Goal: Transaction & Acquisition: Subscribe to service/newsletter

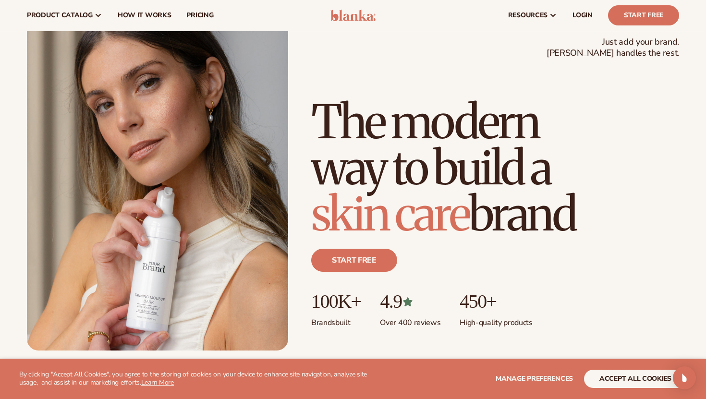
scroll to position [36, 0]
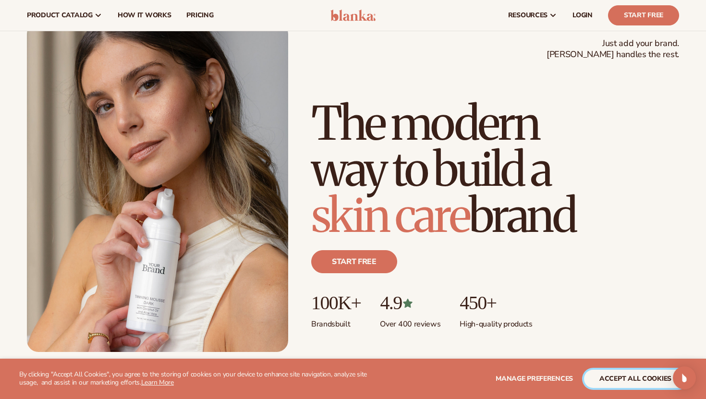
click at [629, 378] on button "accept all cookies" at bounding box center [635, 379] width 103 height 18
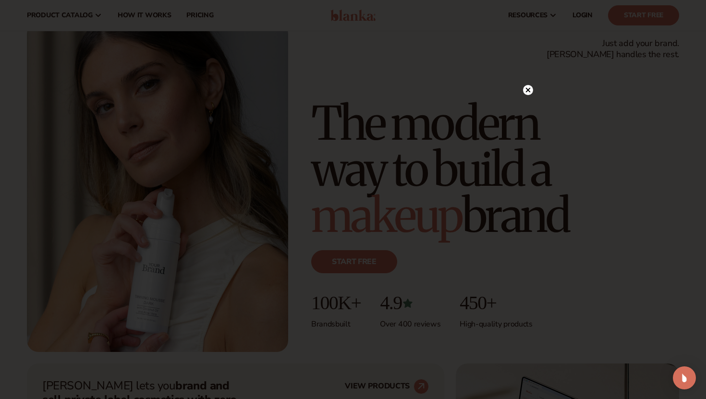
click at [529, 91] on icon at bounding box center [528, 90] width 5 height 5
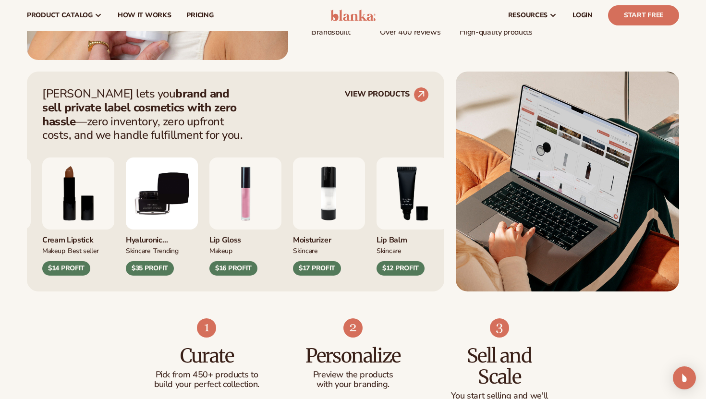
scroll to position [324, 0]
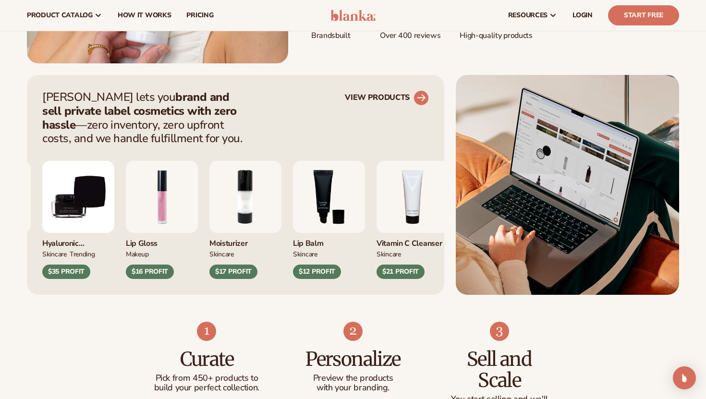
click at [421, 99] on circle at bounding box center [421, 97] width 21 height 21
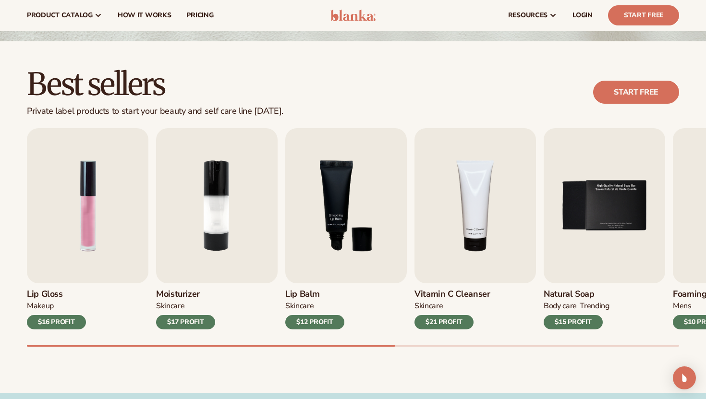
scroll to position [212, 0]
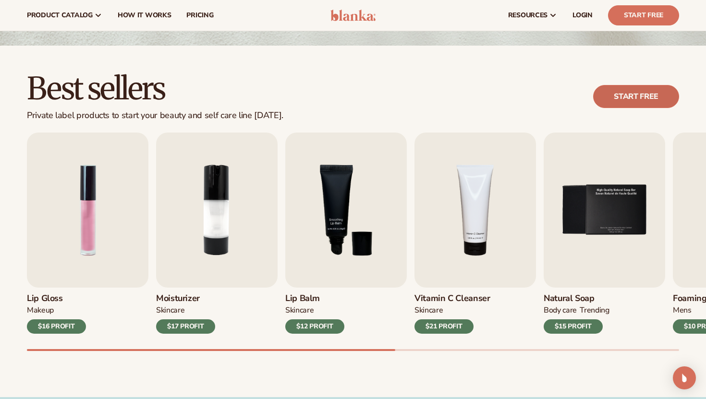
click at [604, 98] on link "Start free" at bounding box center [636, 96] width 86 height 23
